Goal: Register for event/course

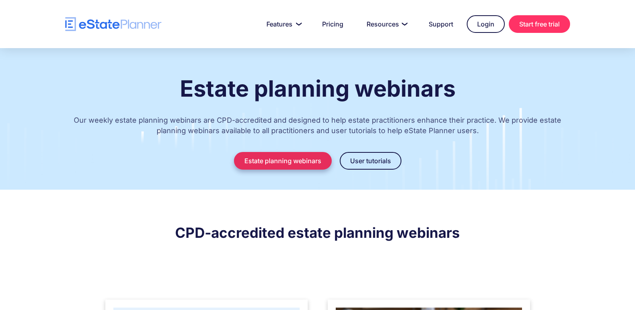
click at [273, 160] on link "Estate planning webinars" at bounding box center [283, 161] width 98 height 18
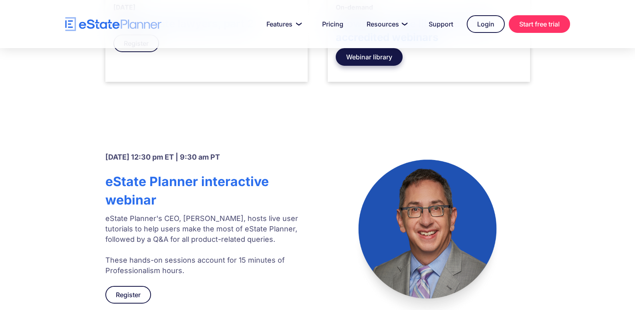
click at [370, 57] on link "Webinar library" at bounding box center [369, 57] width 67 height 18
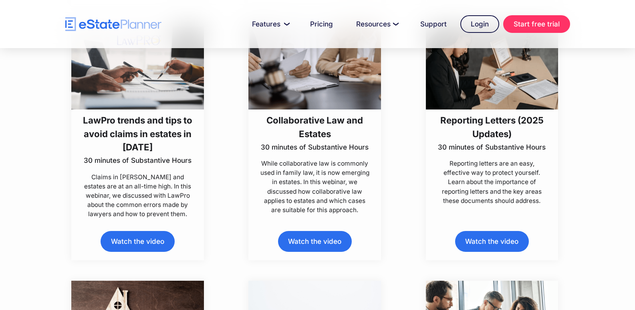
scroll to position [561, 0]
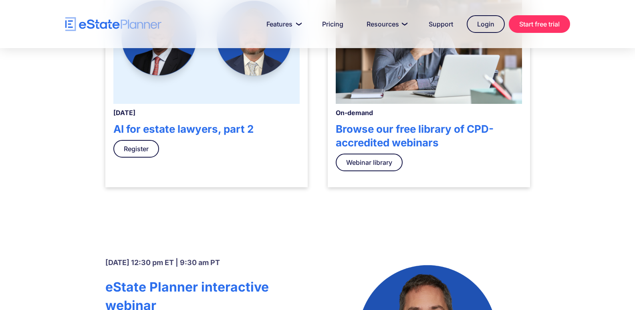
scroll to position [324, 0]
click at [352, 161] on link "Webinar library" at bounding box center [369, 163] width 67 height 18
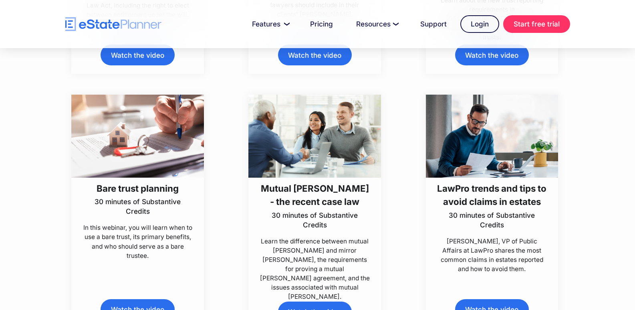
scroll to position [2003, 0]
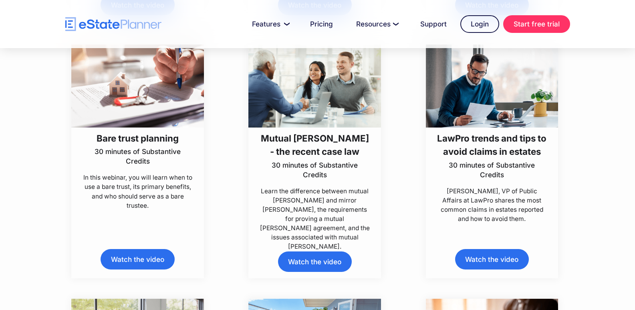
click at [127, 262] on link "Watch the video" at bounding box center [138, 259] width 74 height 20
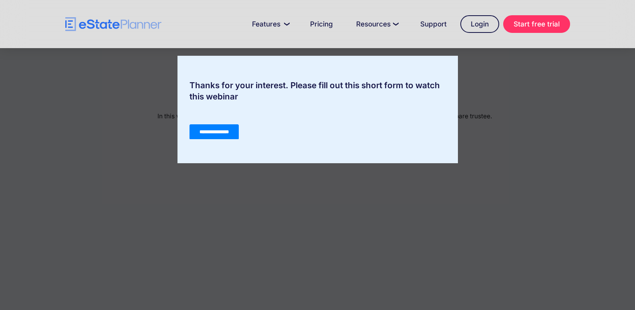
click at [203, 131] on input "**********" at bounding box center [213, 131] width 49 height 15
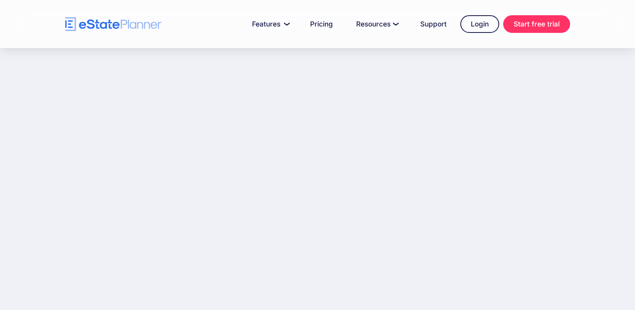
scroll to position [120, 0]
click at [466, 22] on link "Login" at bounding box center [479, 24] width 39 height 18
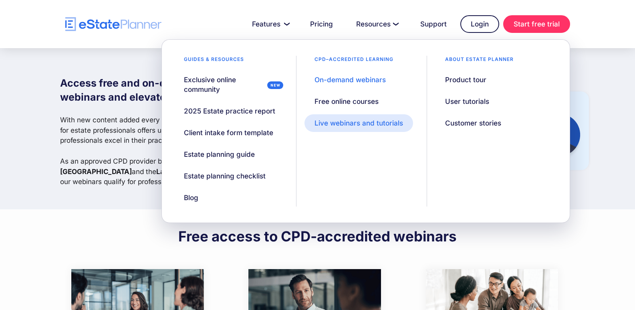
click at [348, 121] on div "Live webinars and tutorials" at bounding box center [359, 123] width 89 height 10
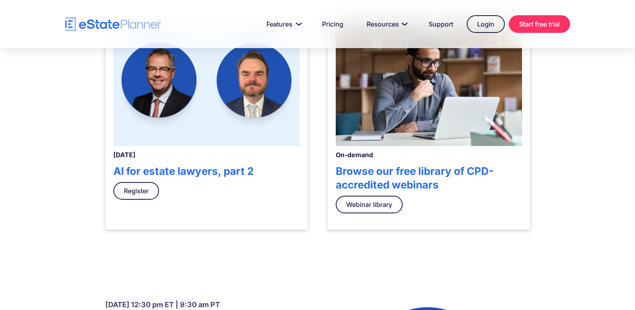
scroll to position [361, 0]
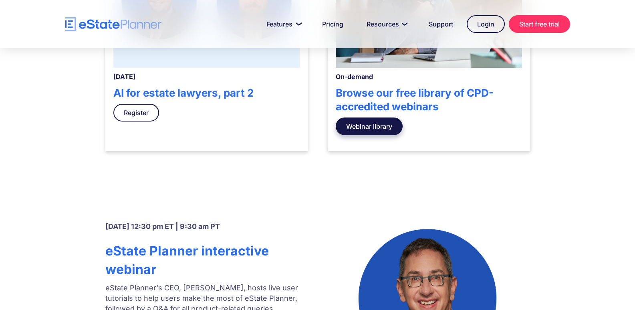
click at [352, 129] on link "Webinar library" at bounding box center [369, 126] width 67 height 18
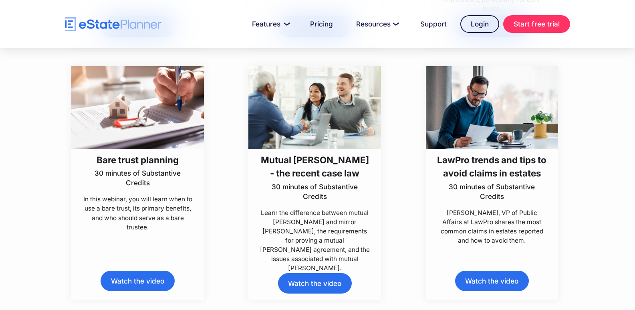
scroll to position [2043, 0]
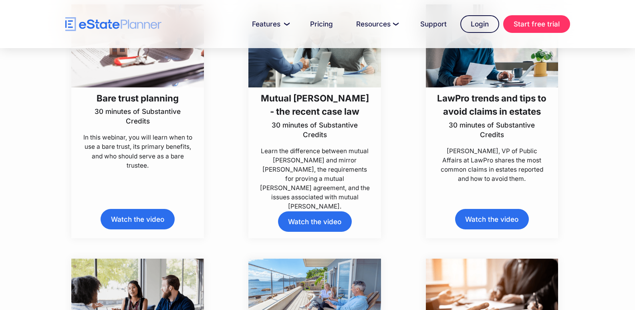
click at [131, 214] on link "Watch the video" at bounding box center [138, 219] width 74 height 20
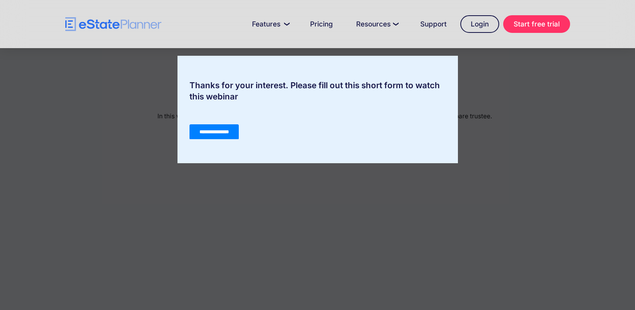
click at [212, 132] on input "**********" at bounding box center [213, 131] width 49 height 15
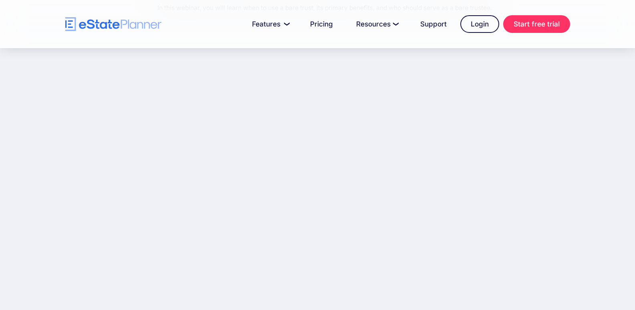
scroll to position [120, 0]
